Goal: Task Accomplishment & Management: Manage account settings

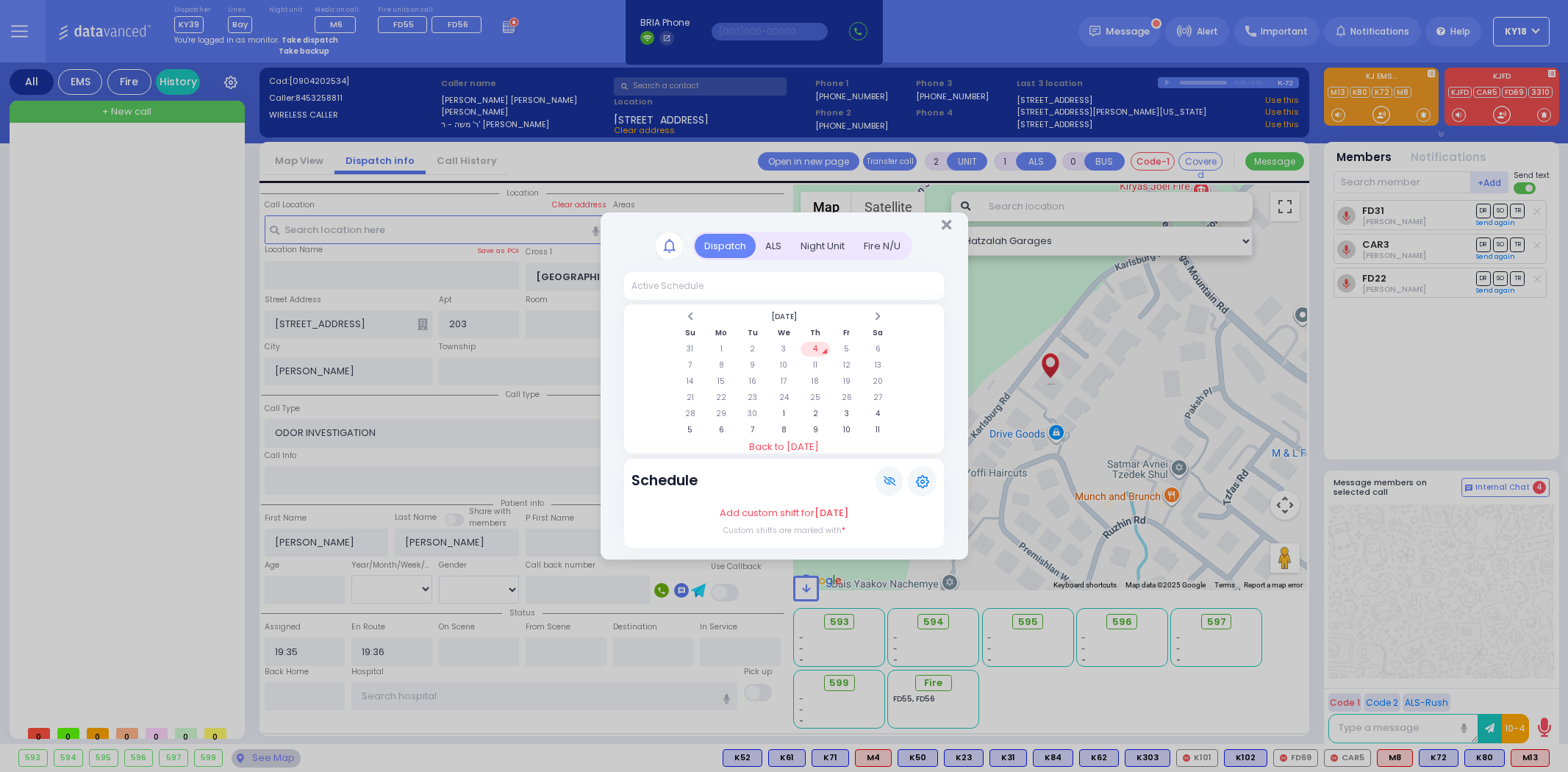
select select "SECTION 5"
select select
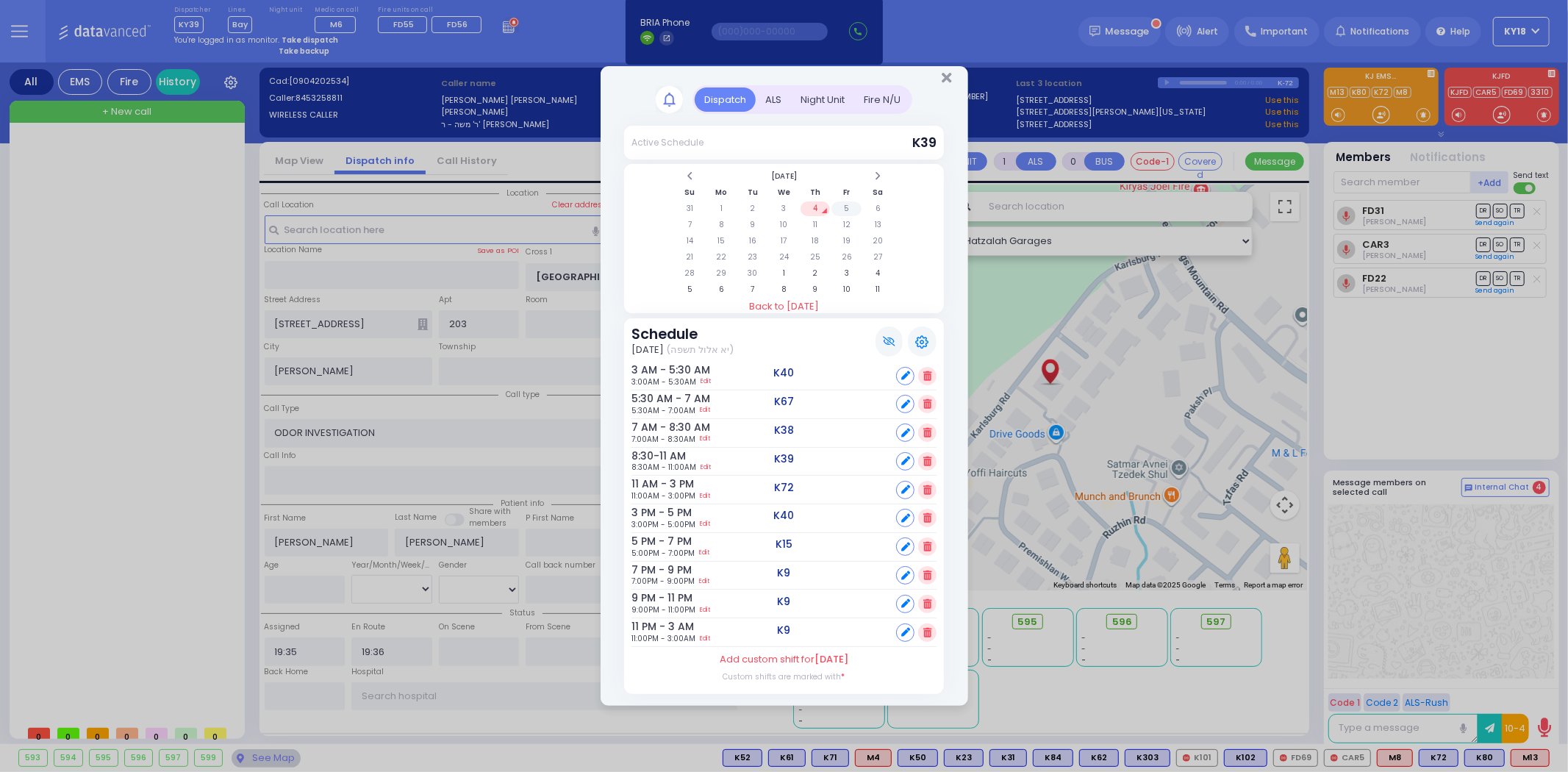
click at [843, 211] on td "5" at bounding box center [846, 209] width 30 height 15
click at [907, 604] on icon at bounding box center [906, 603] width 9 height 9
select select
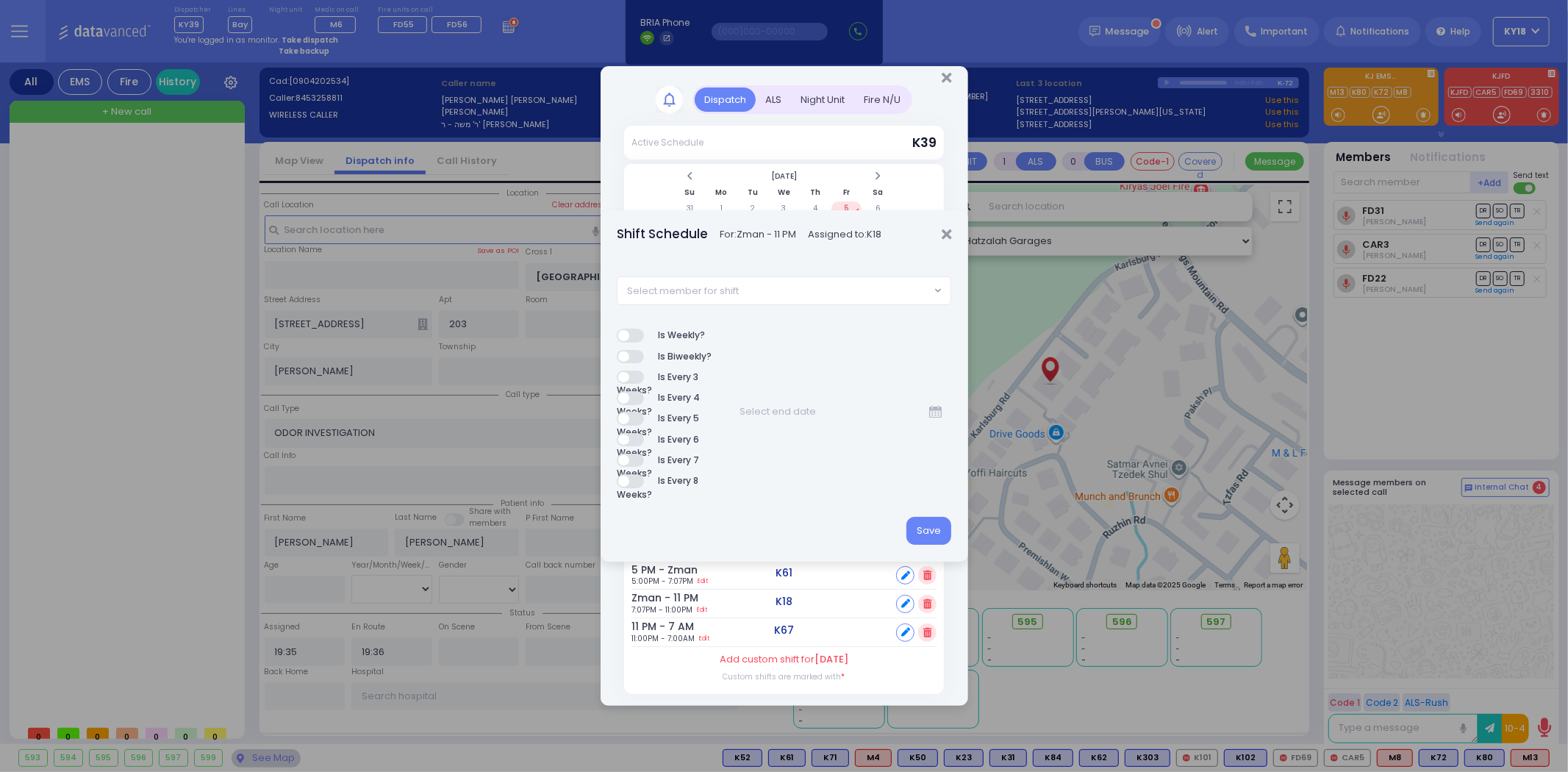
click at [802, 298] on span "Select member for shift" at bounding box center [774, 290] width 313 height 27
type input "67"
select select "58f731f9-8feb-e108-99ba-e85f492fb049"
drag, startPoint x: 927, startPoint y: 536, endPoint x: 917, endPoint y: 533, distance: 10.4
click at [929, 534] on button "Save" at bounding box center [928, 531] width 45 height 28
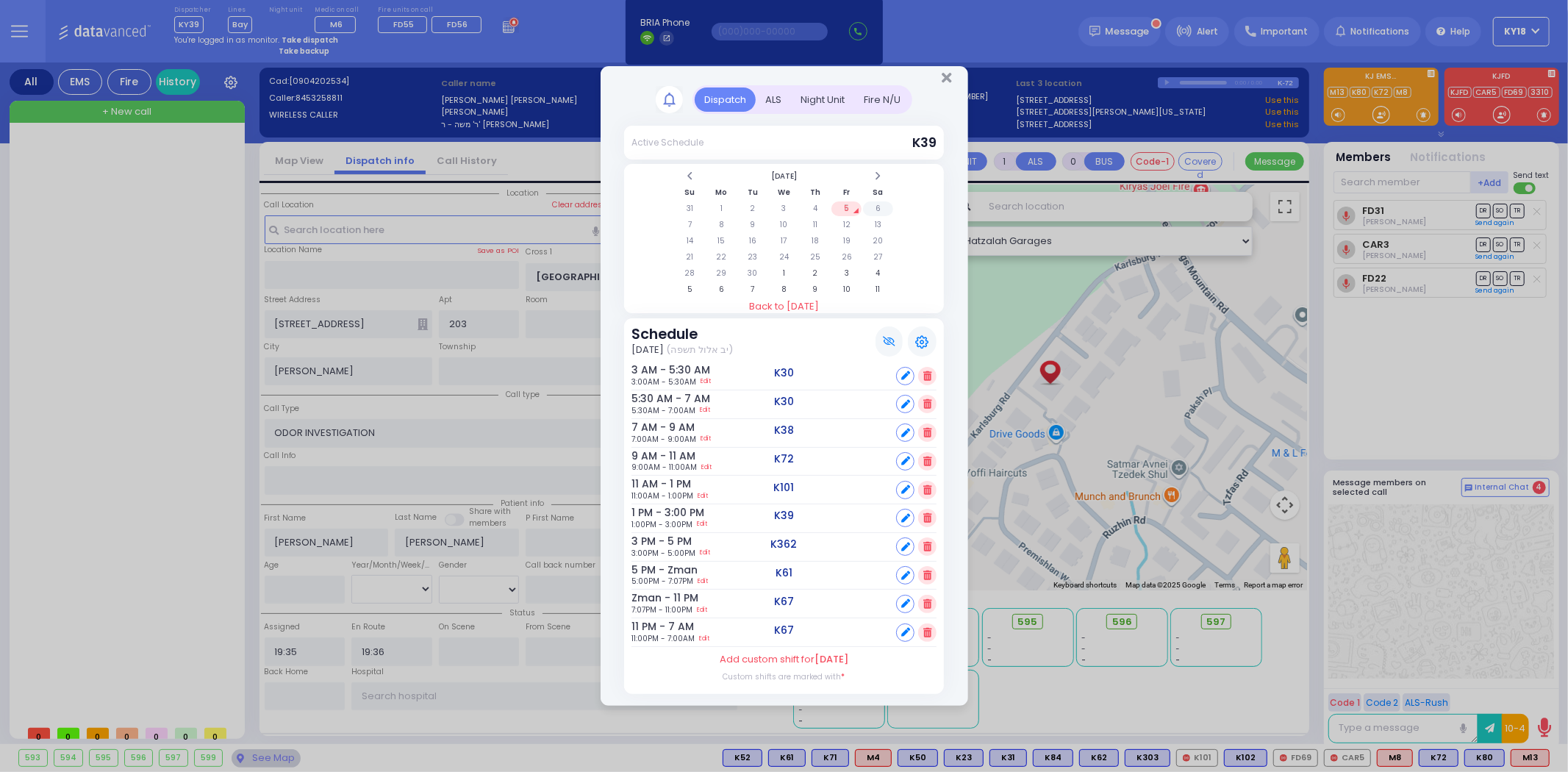
click at [873, 209] on td "6" at bounding box center [878, 209] width 30 height 15
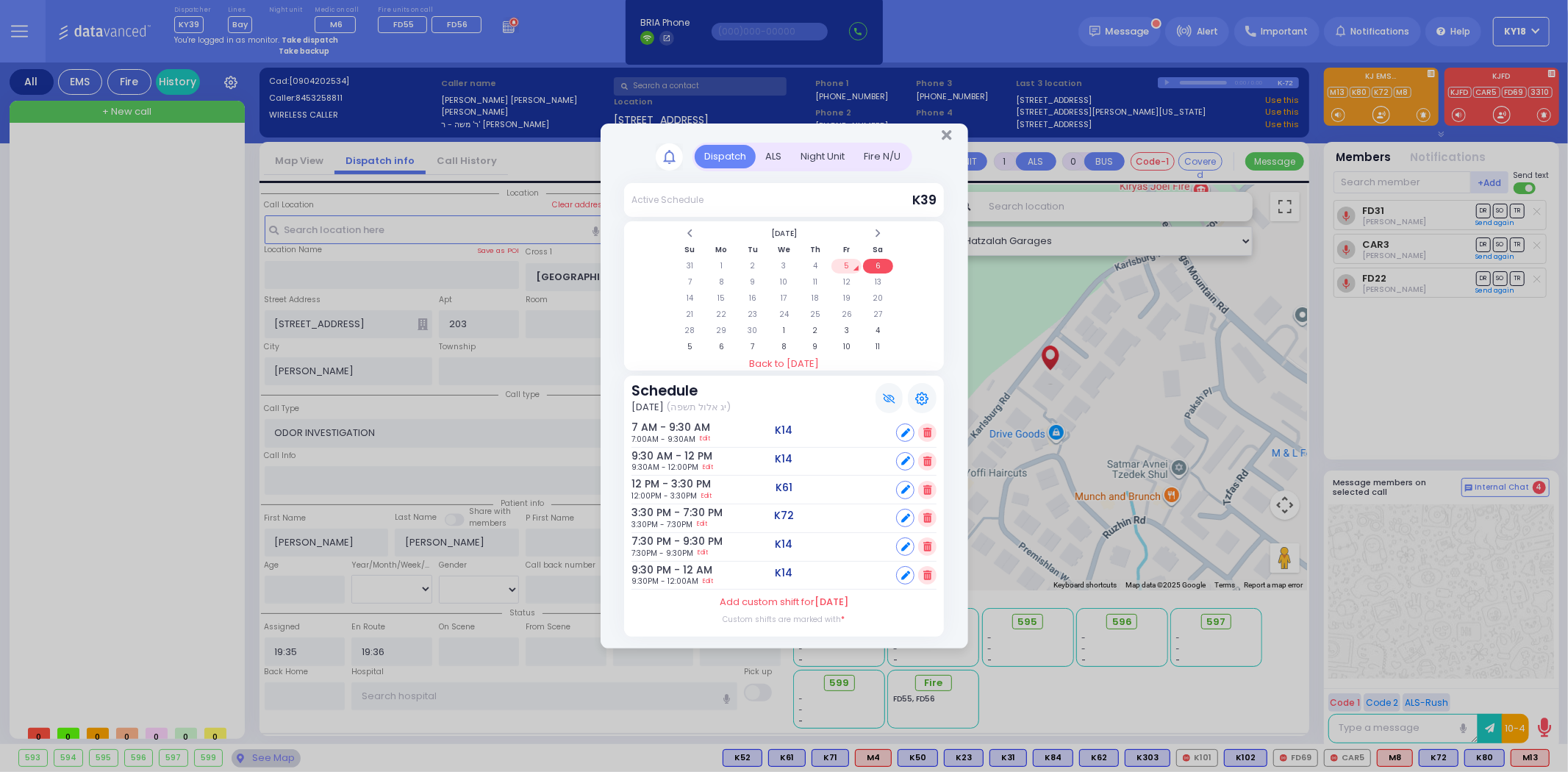
click at [902, 459] on icon at bounding box center [906, 461] width 9 height 9
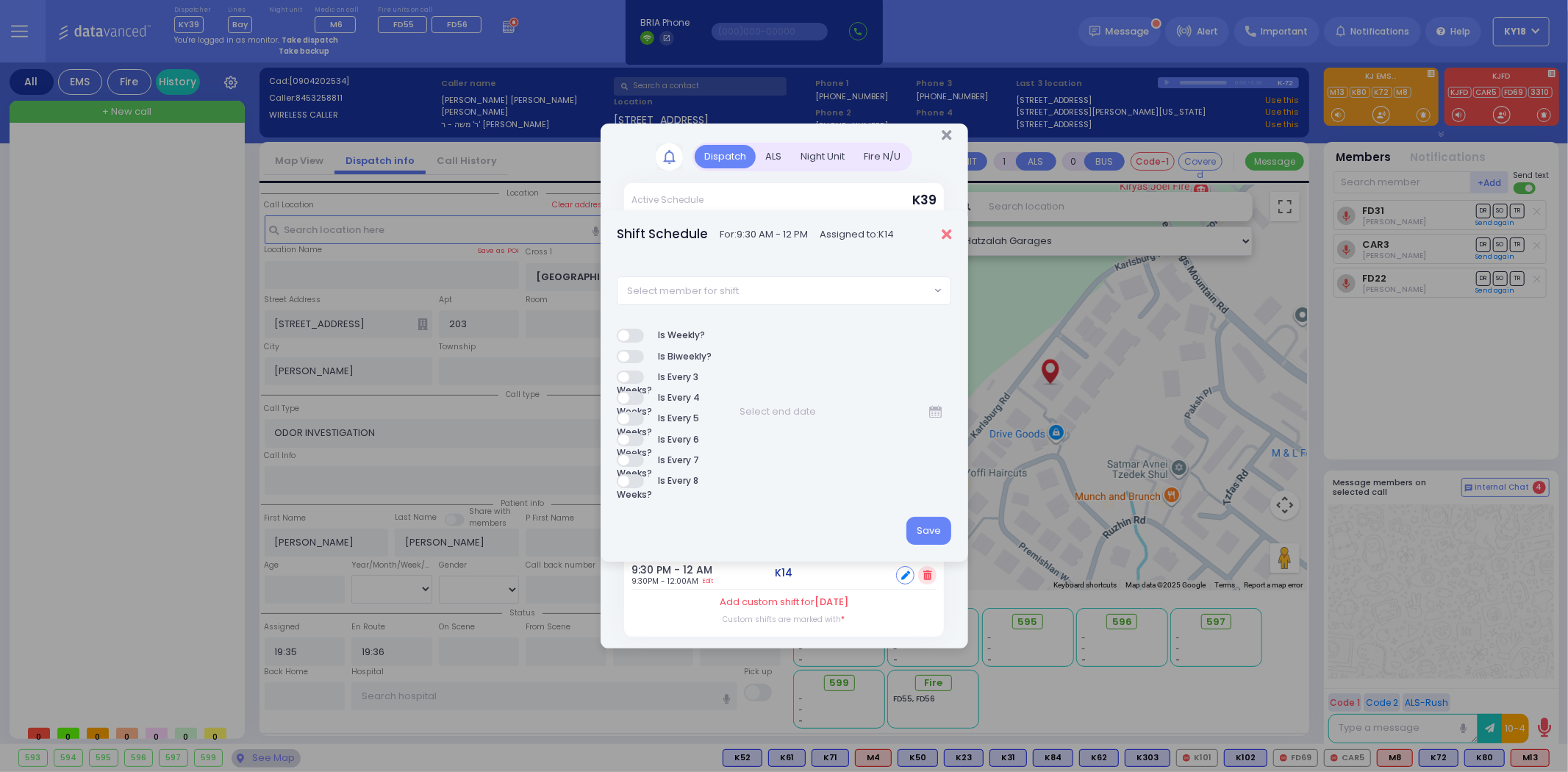
click at [950, 233] on icon "Close" at bounding box center [946, 234] width 10 height 15
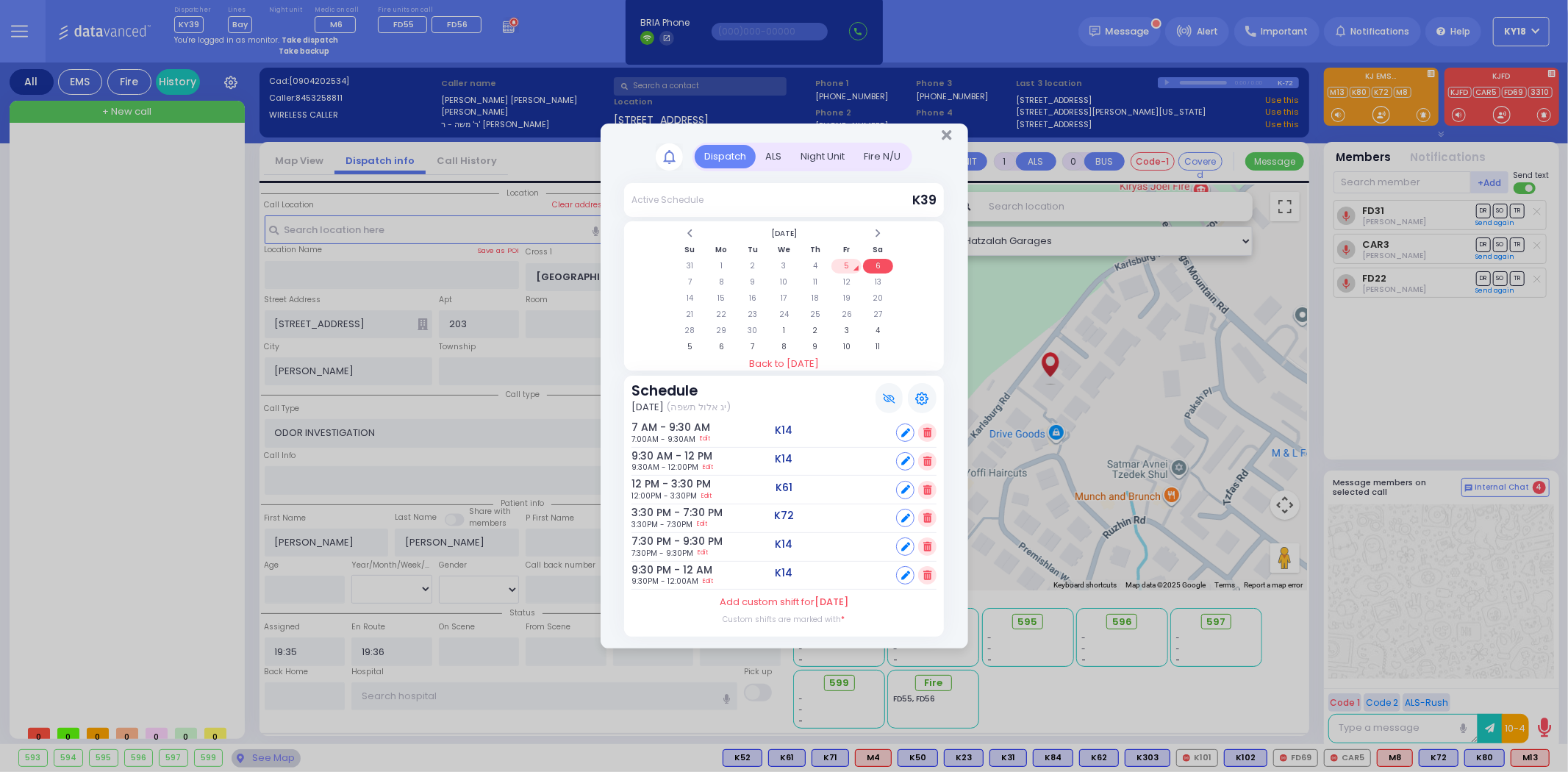
click at [900, 460] on div at bounding box center [905, 461] width 19 height 19
select select
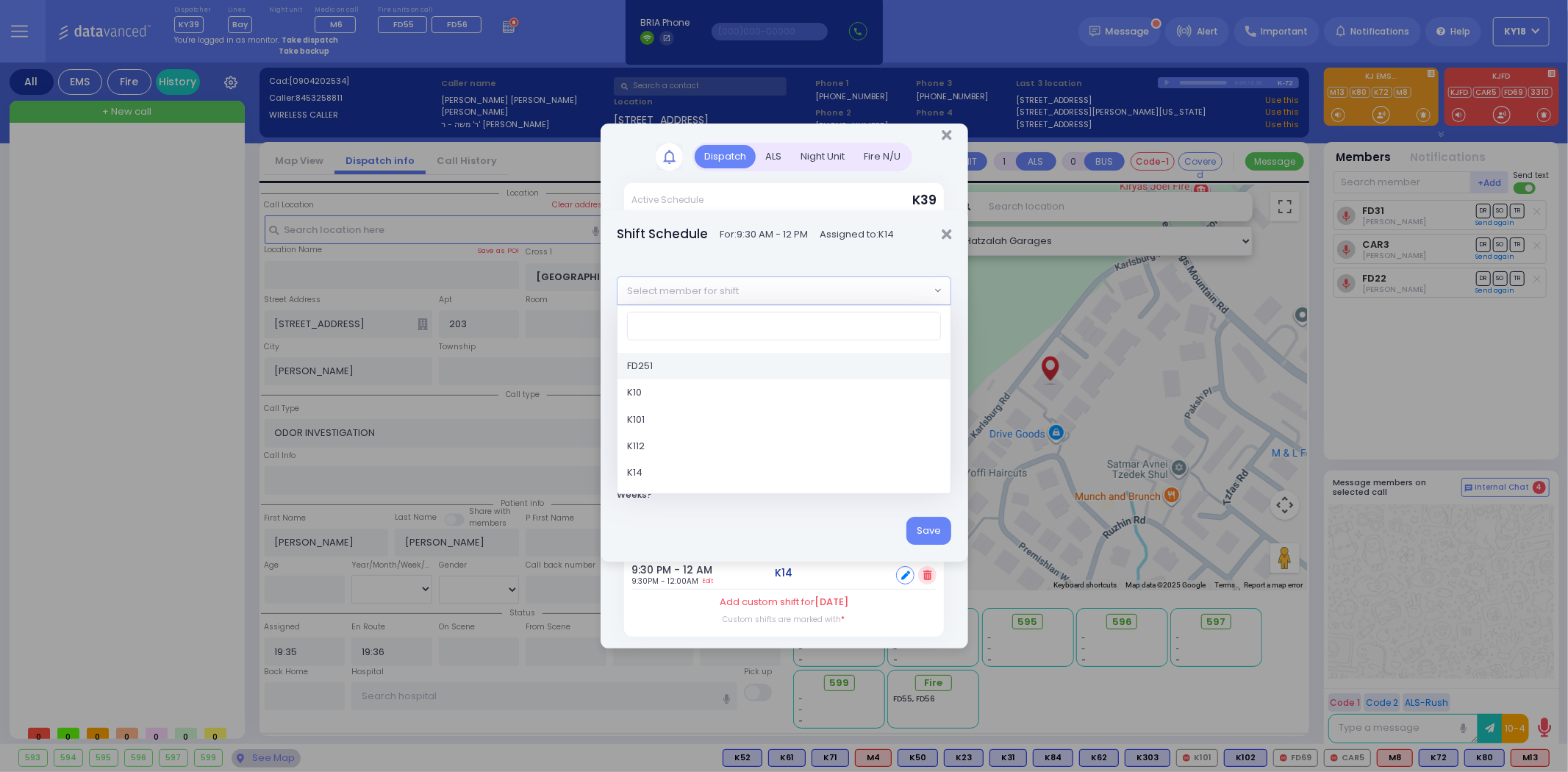
click at [838, 290] on span "Select member for shift" at bounding box center [774, 290] width 313 height 27
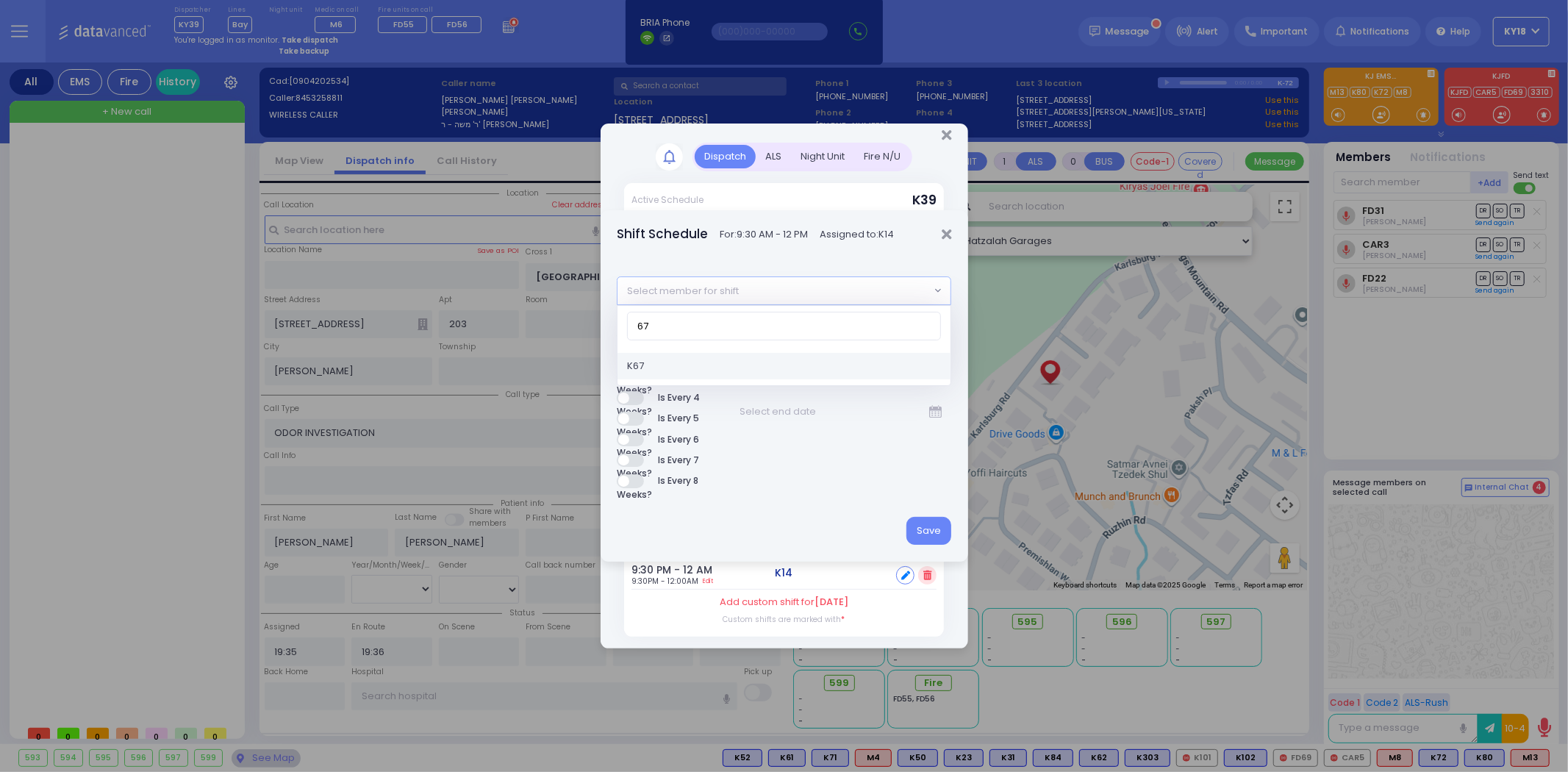
type input "67"
select select "58f731f9-8feb-e108-99ba-e85f492fb049"
click at [929, 525] on button "Save" at bounding box center [928, 531] width 45 height 28
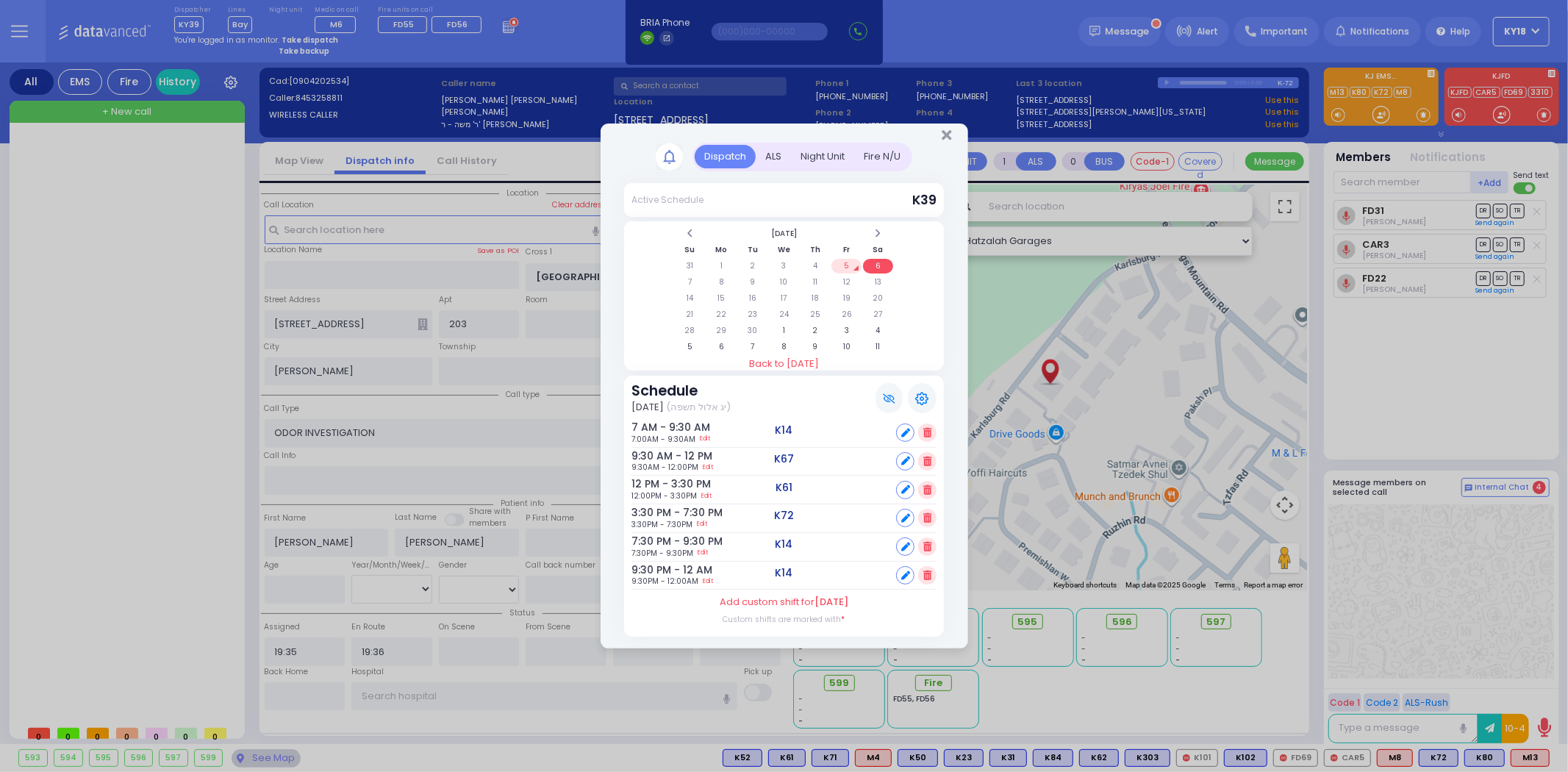
click at [905, 542] on icon at bounding box center [906, 546] width 9 height 9
select select
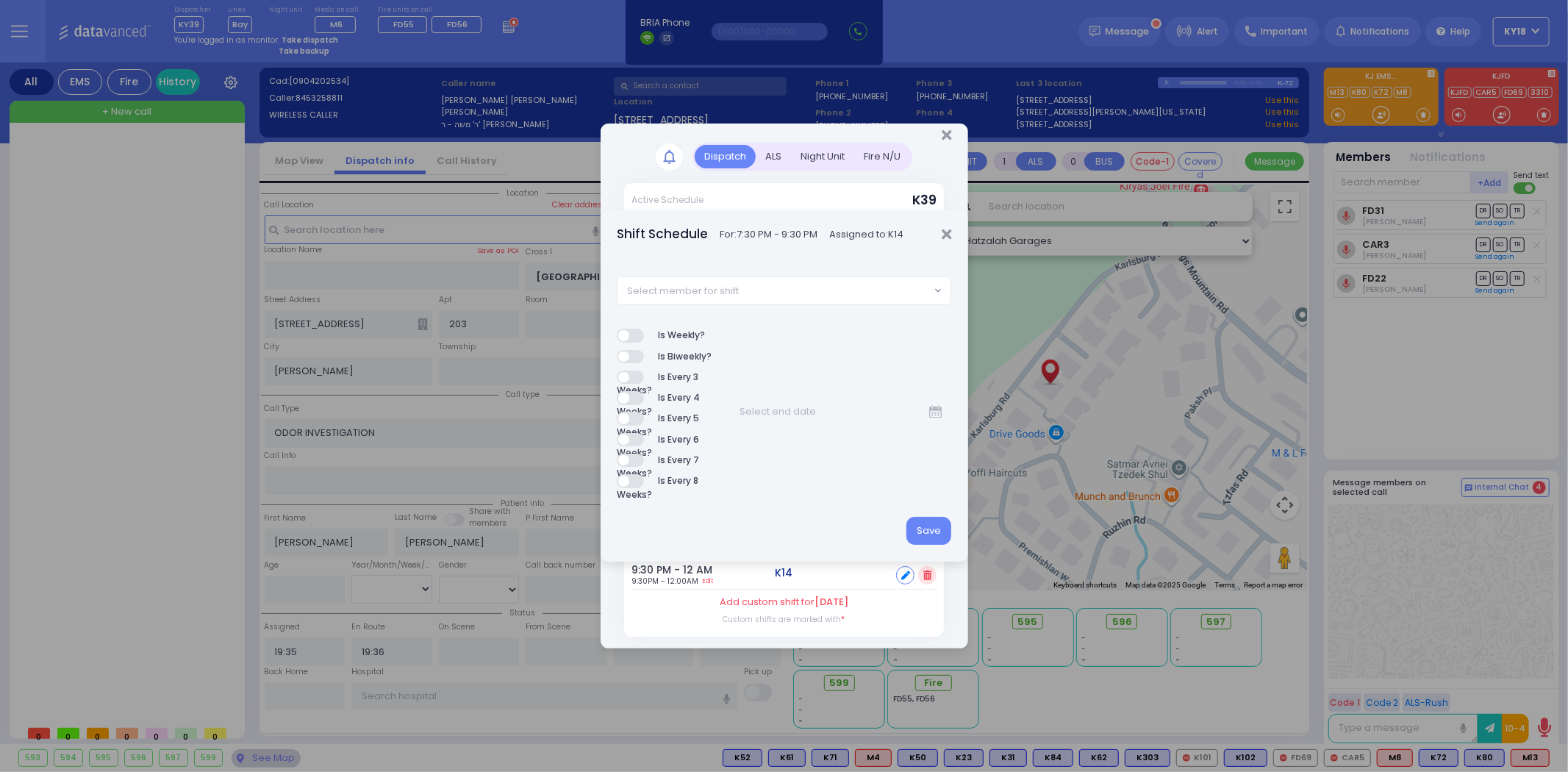
click at [831, 299] on span "Select member for shift" at bounding box center [774, 290] width 313 height 27
type input "67"
select select "58f731f9-8feb-e108-99ba-e85f492fb049"
click at [924, 531] on button "Save" at bounding box center [928, 531] width 45 height 28
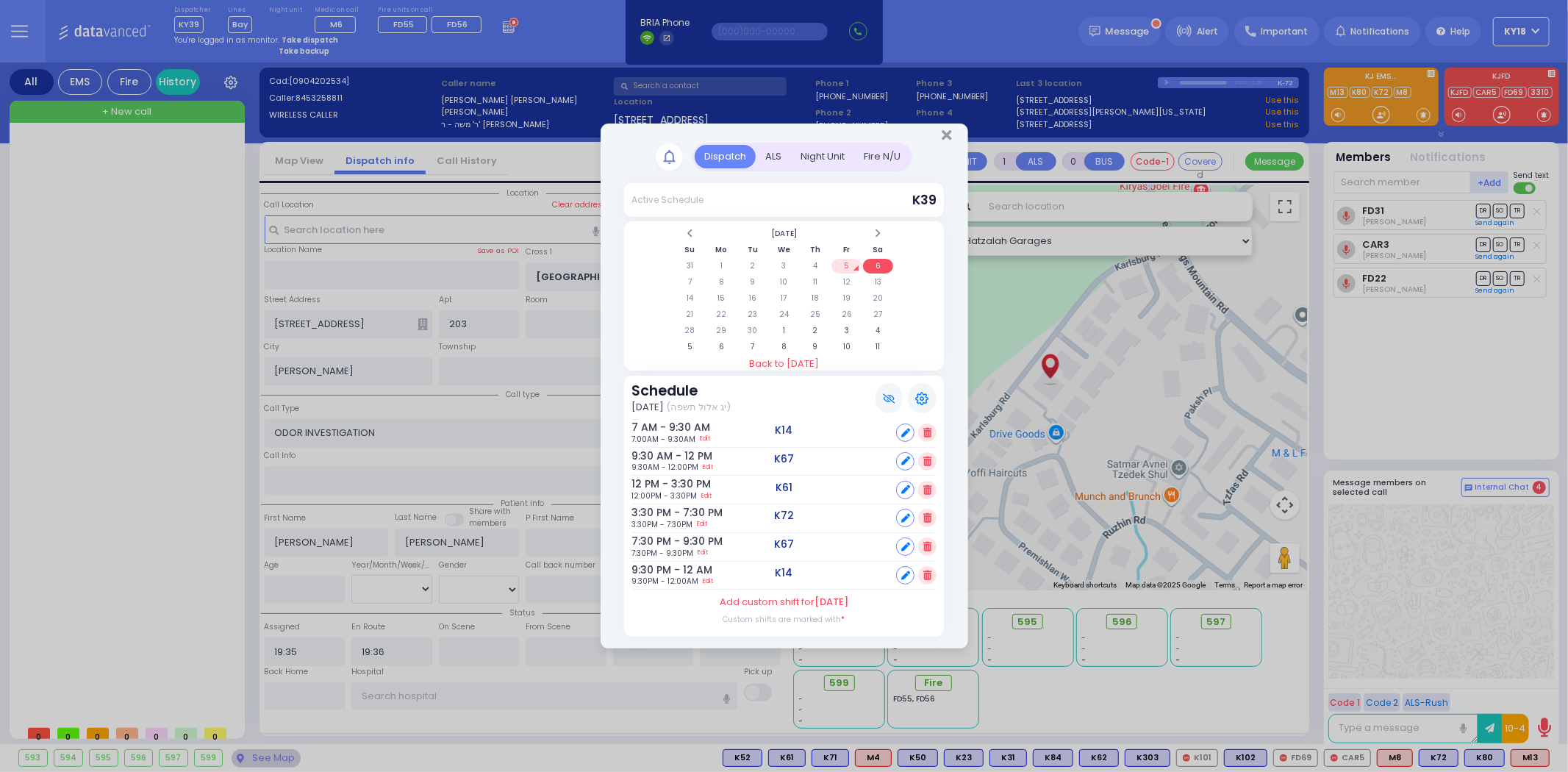
click at [907, 571] on icon at bounding box center [906, 575] width 9 height 9
select select
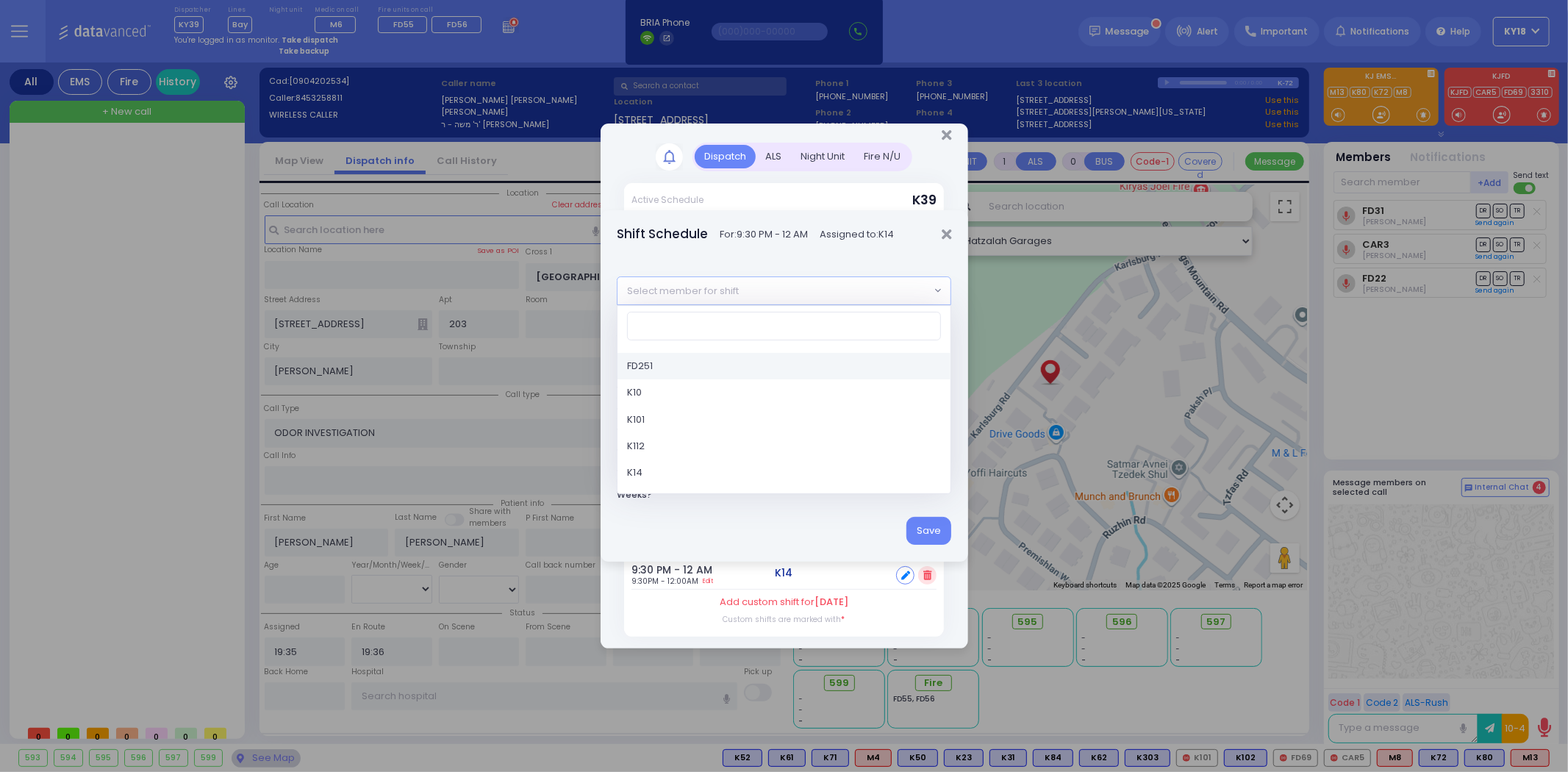
click at [807, 291] on span "Select member for shift" at bounding box center [774, 290] width 313 height 27
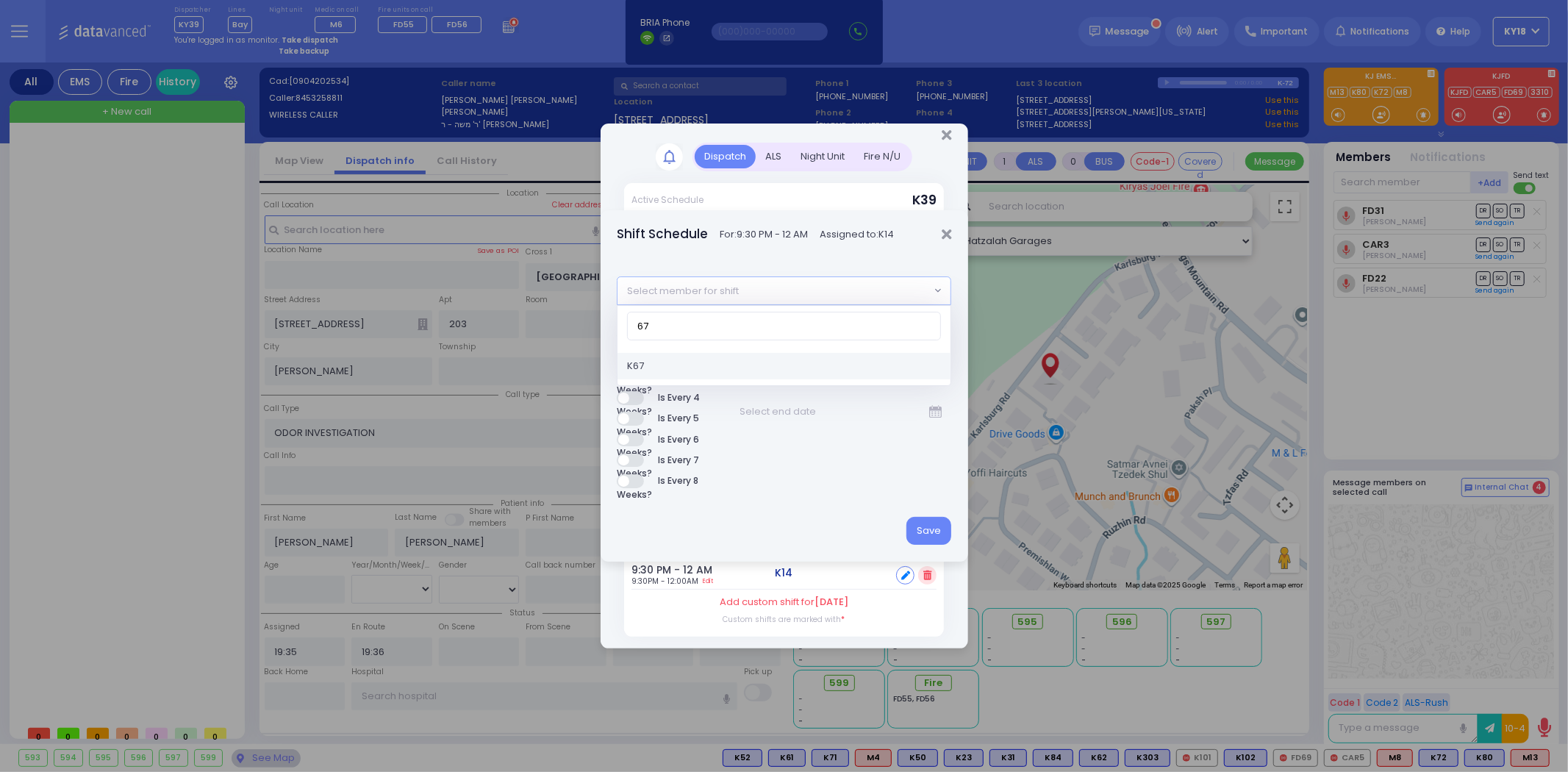
type input "67"
select select "58f731f9-8feb-e108-99ba-e85f492fb049"
click at [924, 531] on button "Save" at bounding box center [928, 531] width 45 height 28
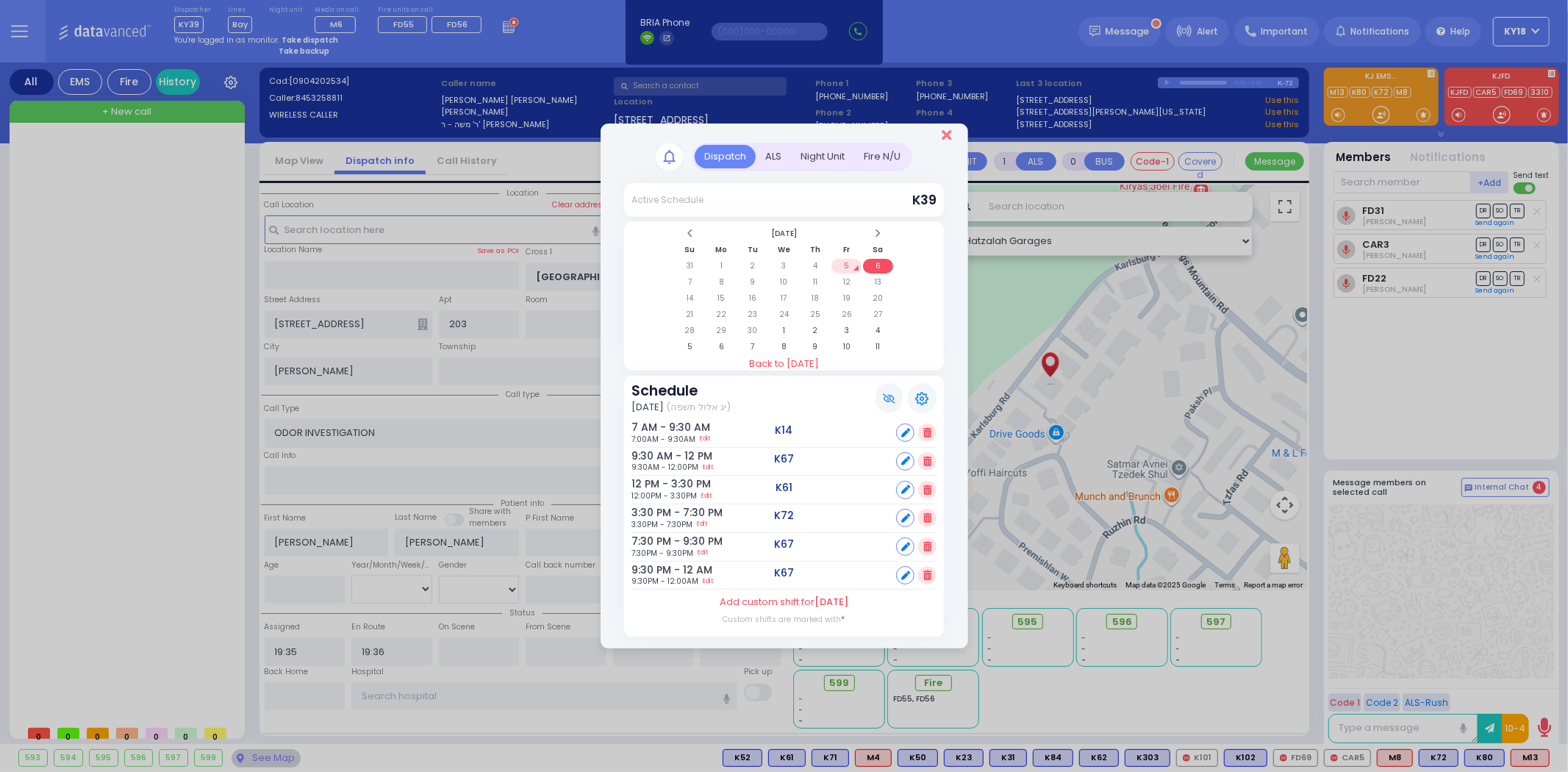
click at [946, 138] on icon "Close" at bounding box center [946, 135] width 10 height 15
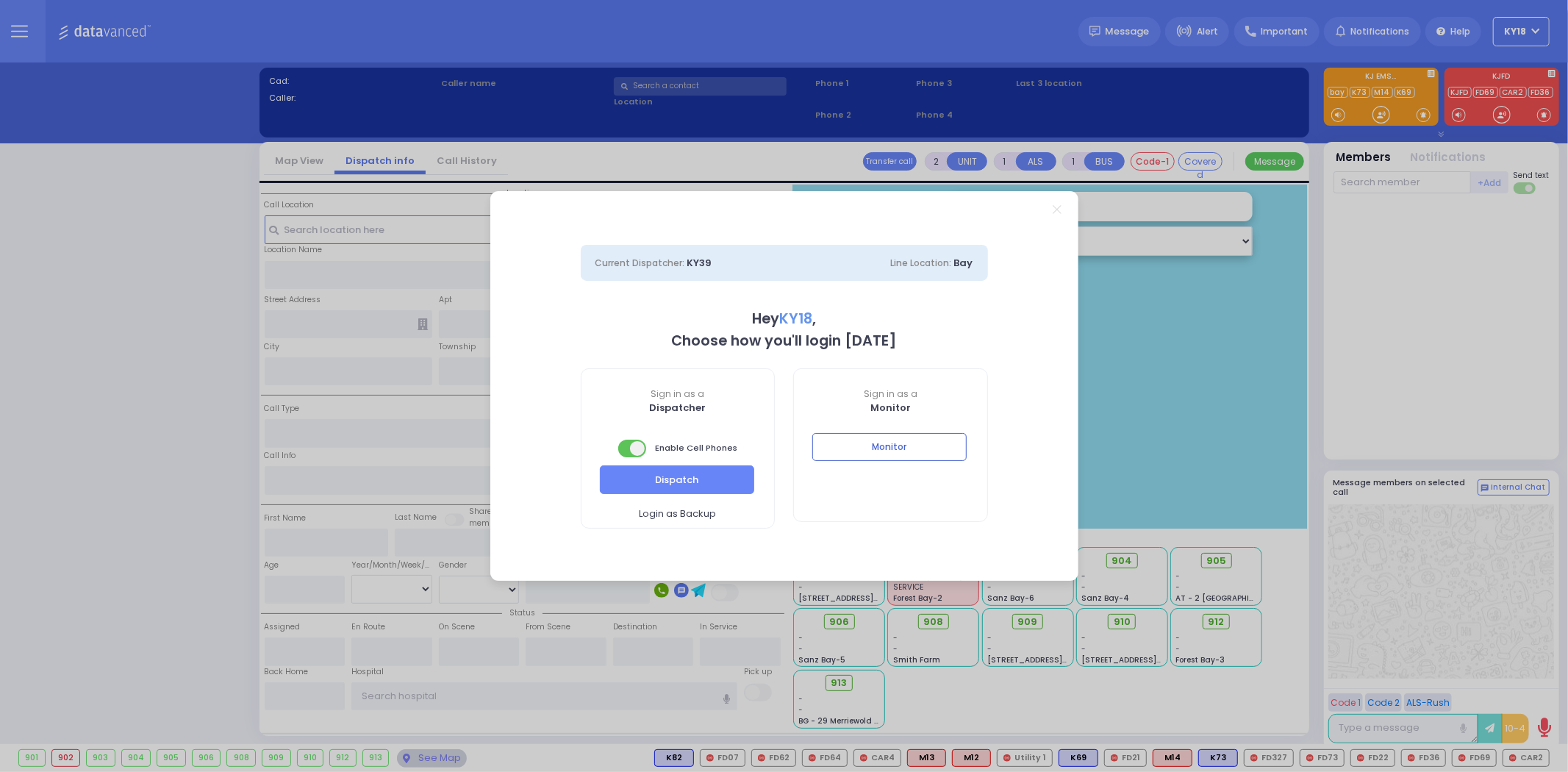
select select "4"
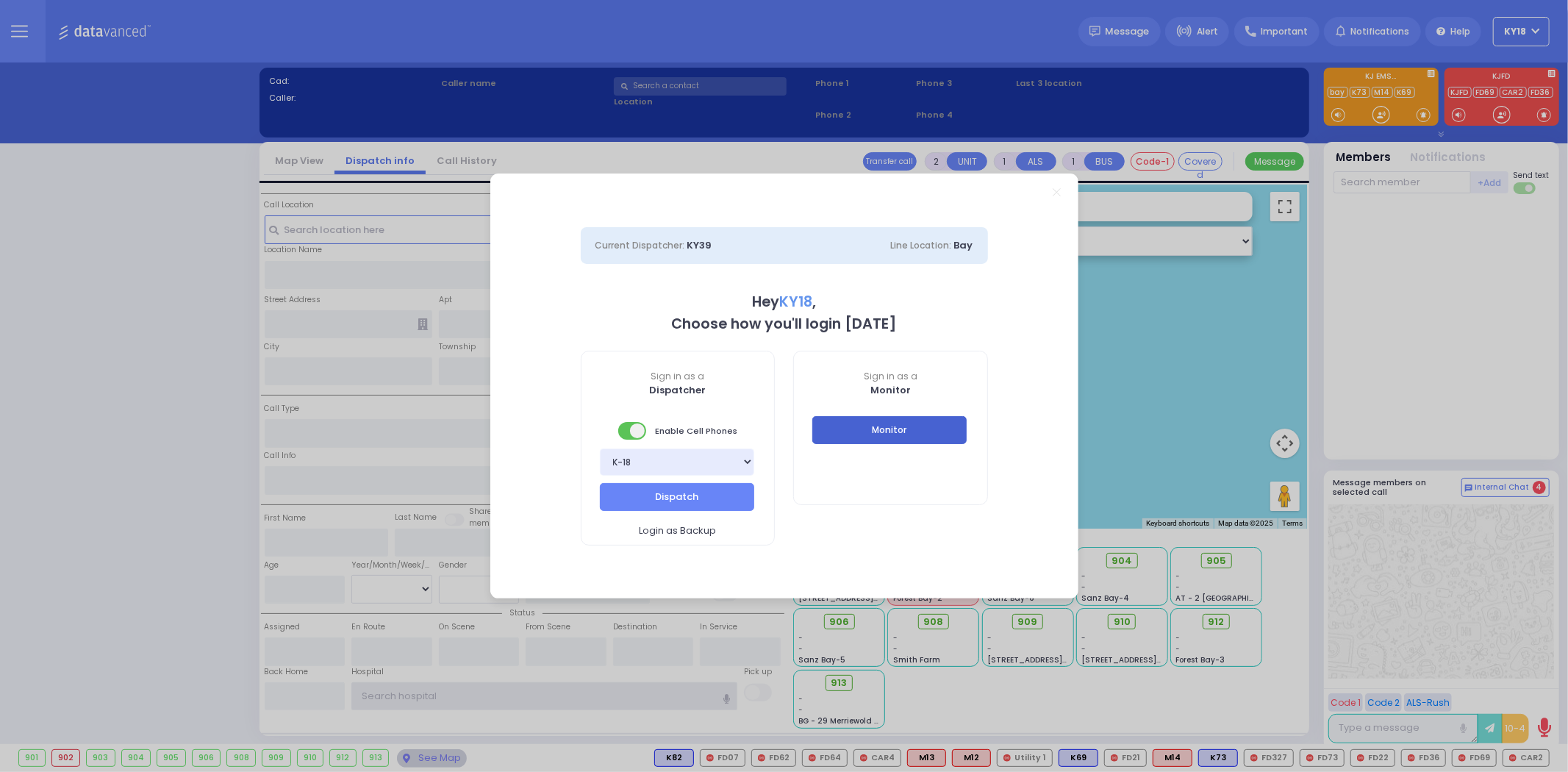
type input "ky18"
click at [838, 431] on button "Monitor" at bounding box center [889, 430] width 154 height 28
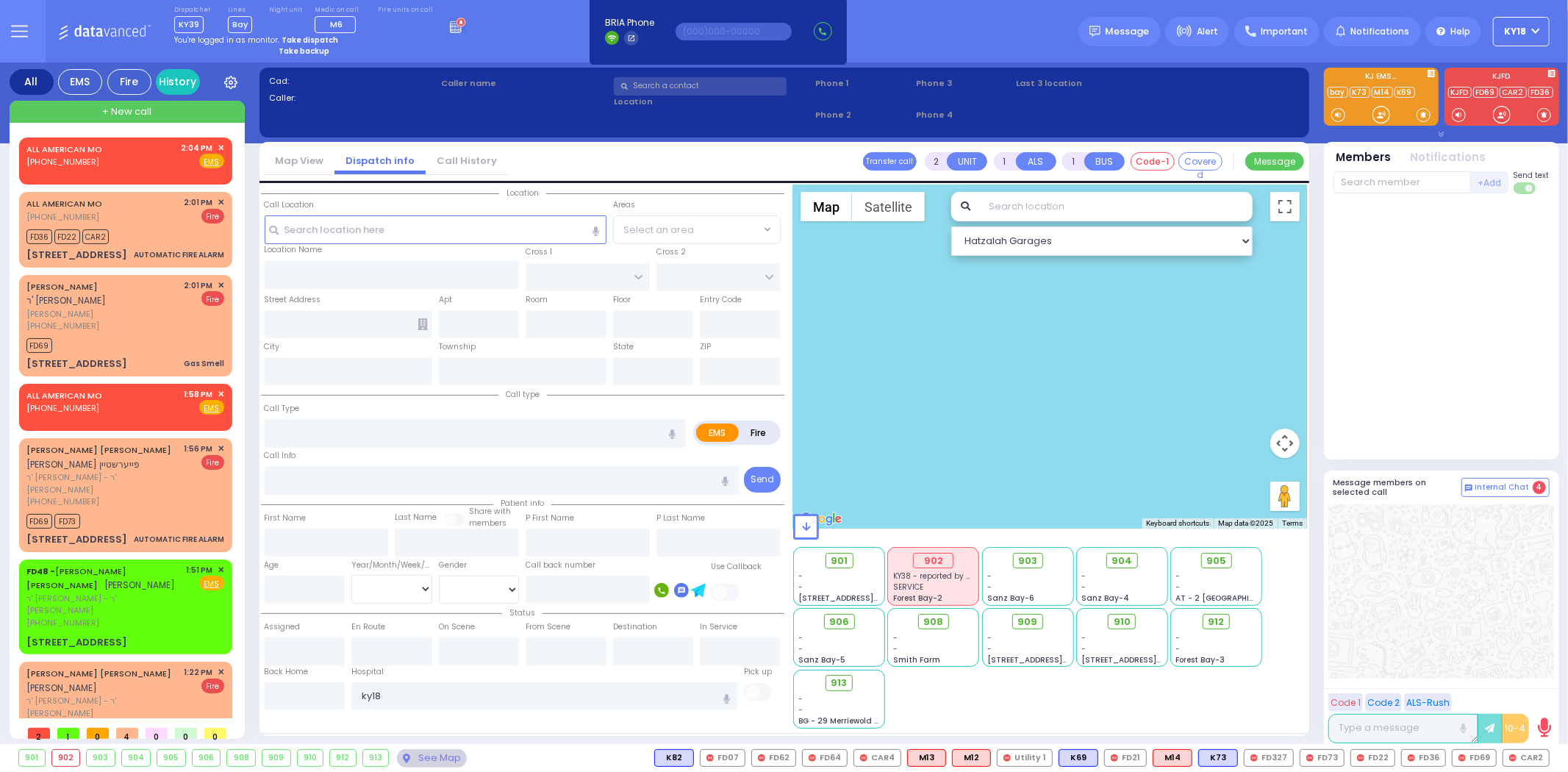
click at [450, 24] on icon at bounding box center [458, 25] width 16 height 16
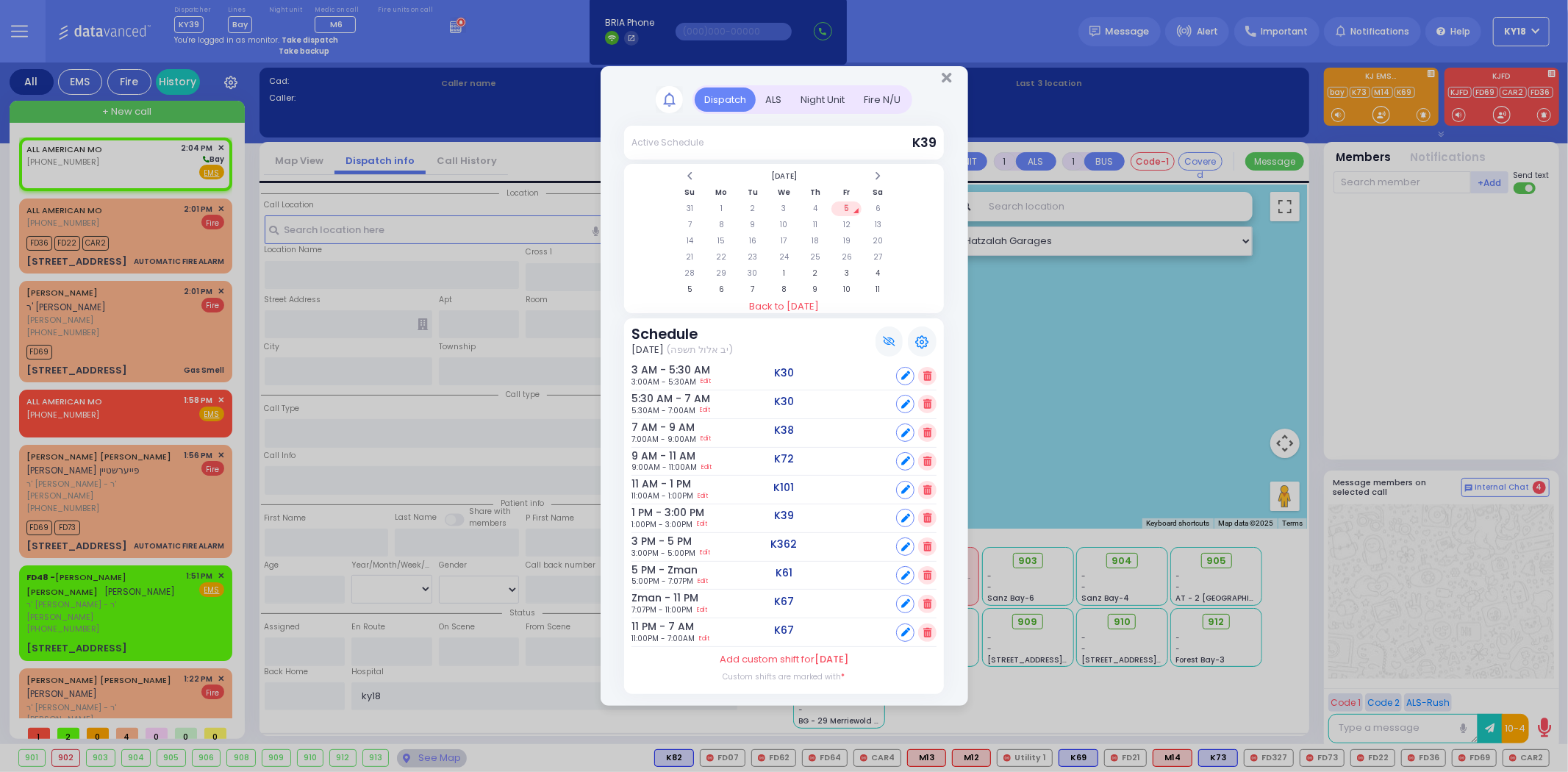
select select
radio input "true"
select select
type input "14:04"
select select "Hatzalah Garages"
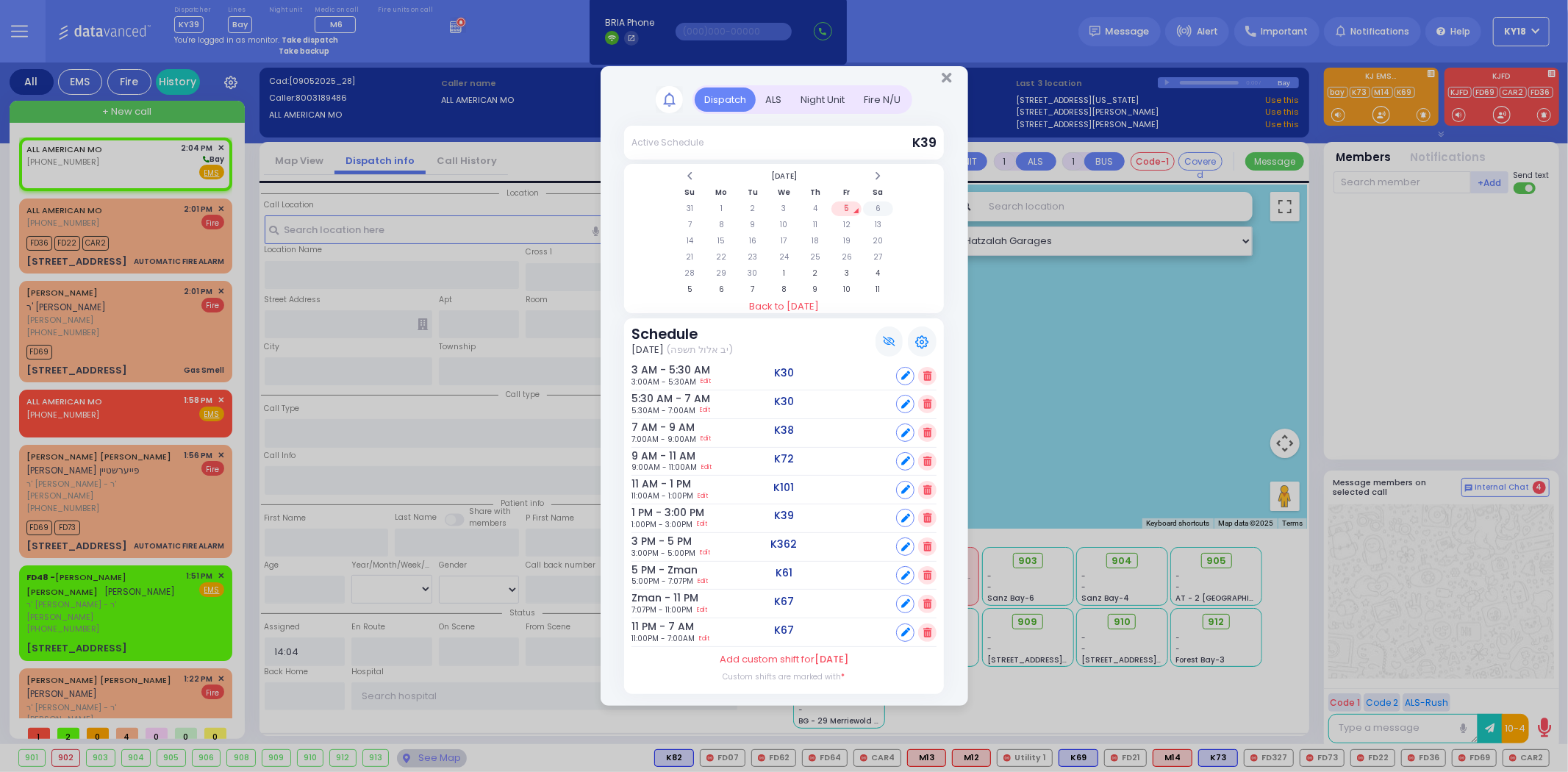
click at [868, 212] on td "6" at bounding box center [878, 209] width 30 height 15
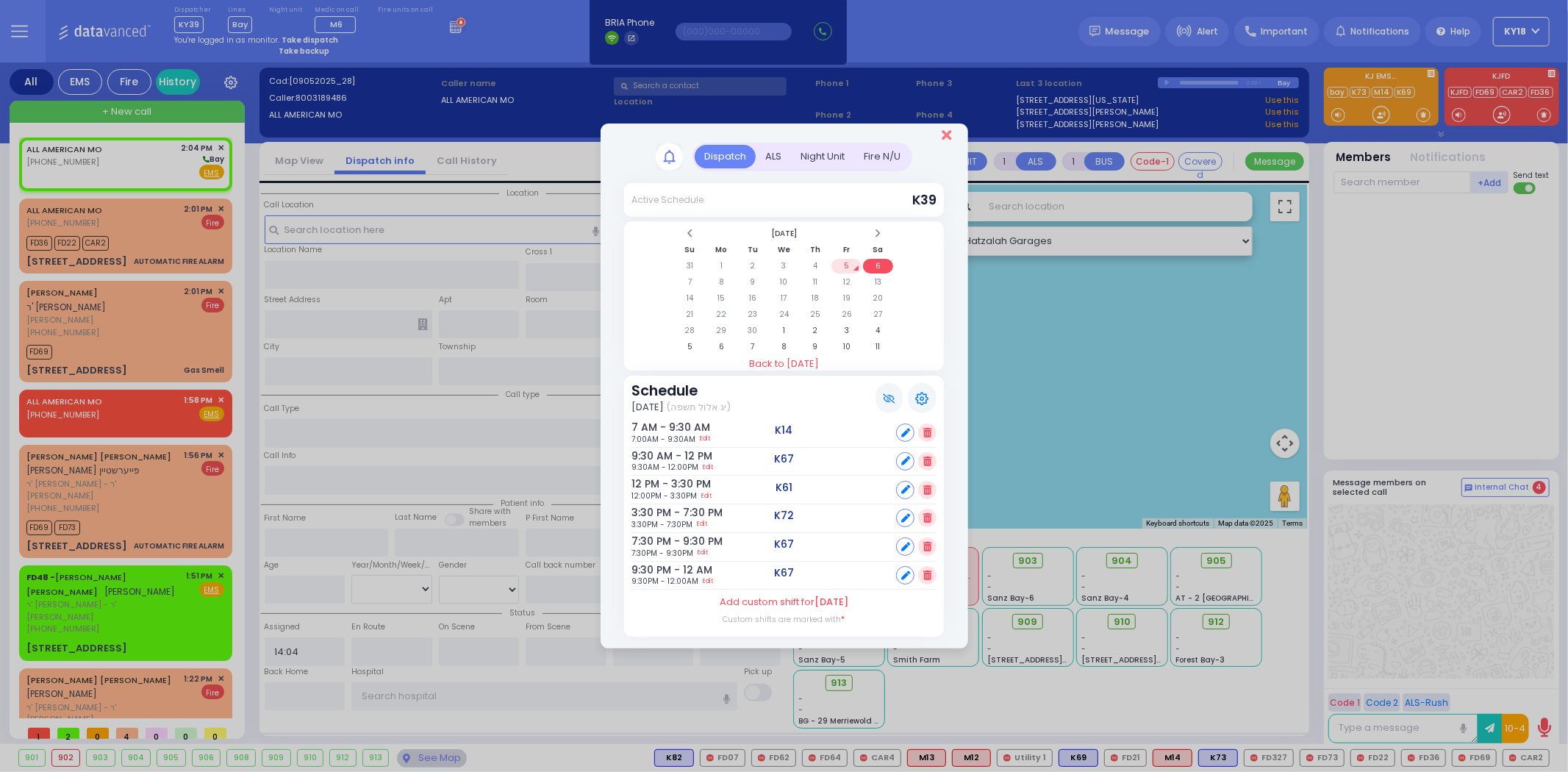
click at [944, 138] on icon "Close" at bounding box center [946, 135] width 10 height 15
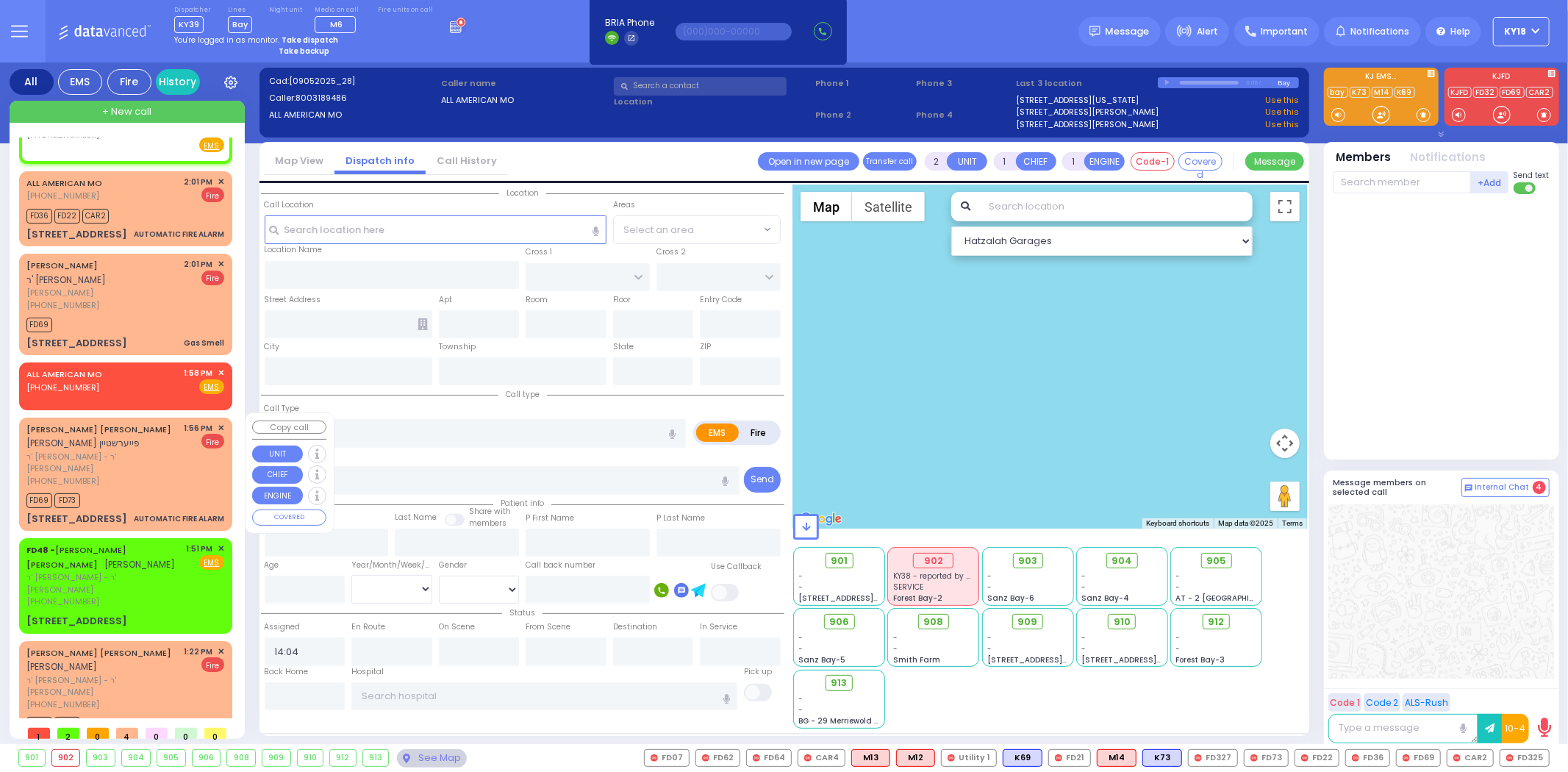
scroll to position [16, 0]
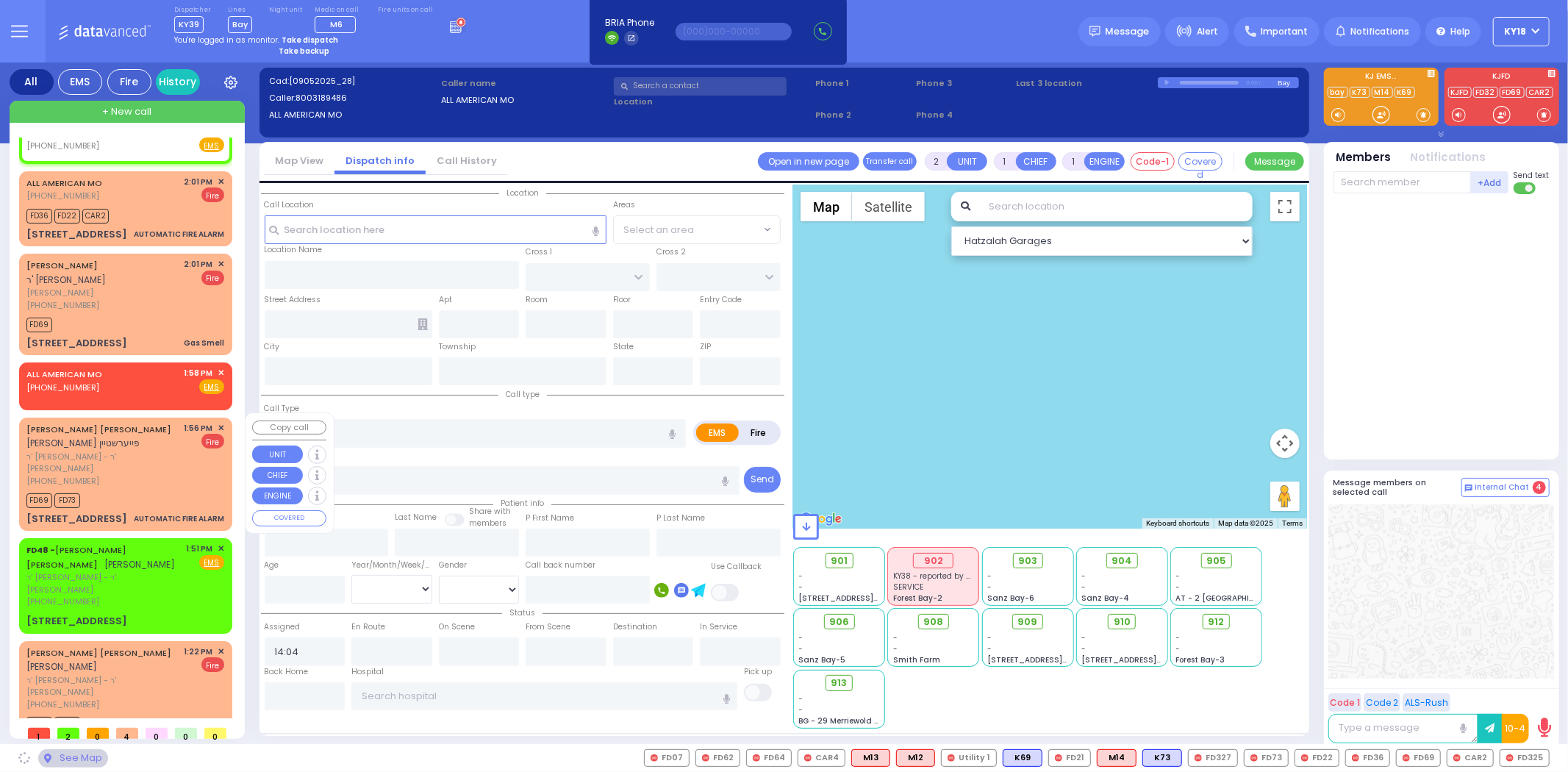
select select
radio input "true"
select select
select select "Hatzalah Garages"
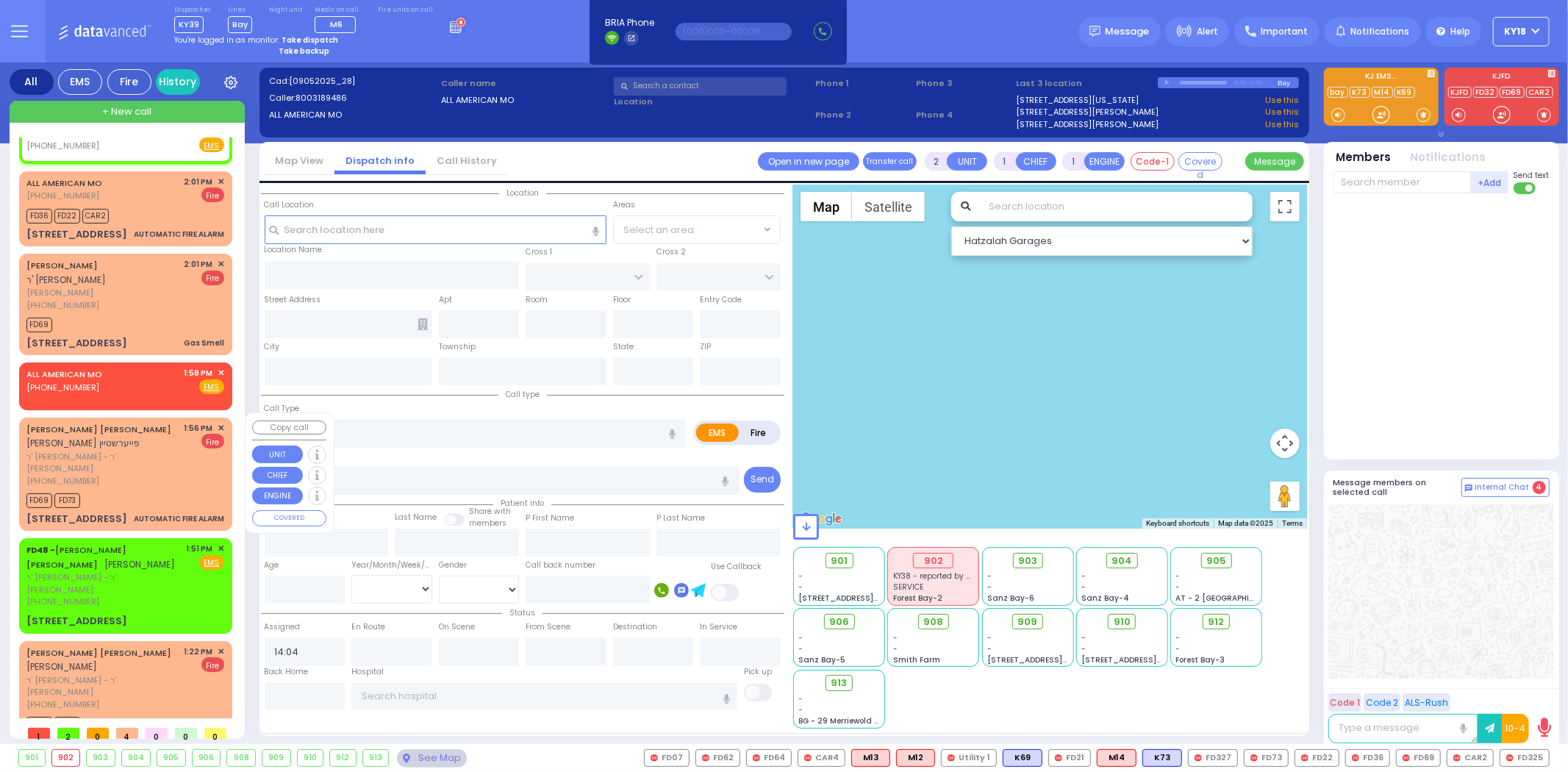
scroll to position [0, 0]
